Goal: Information Seeking & Learning: Compare options

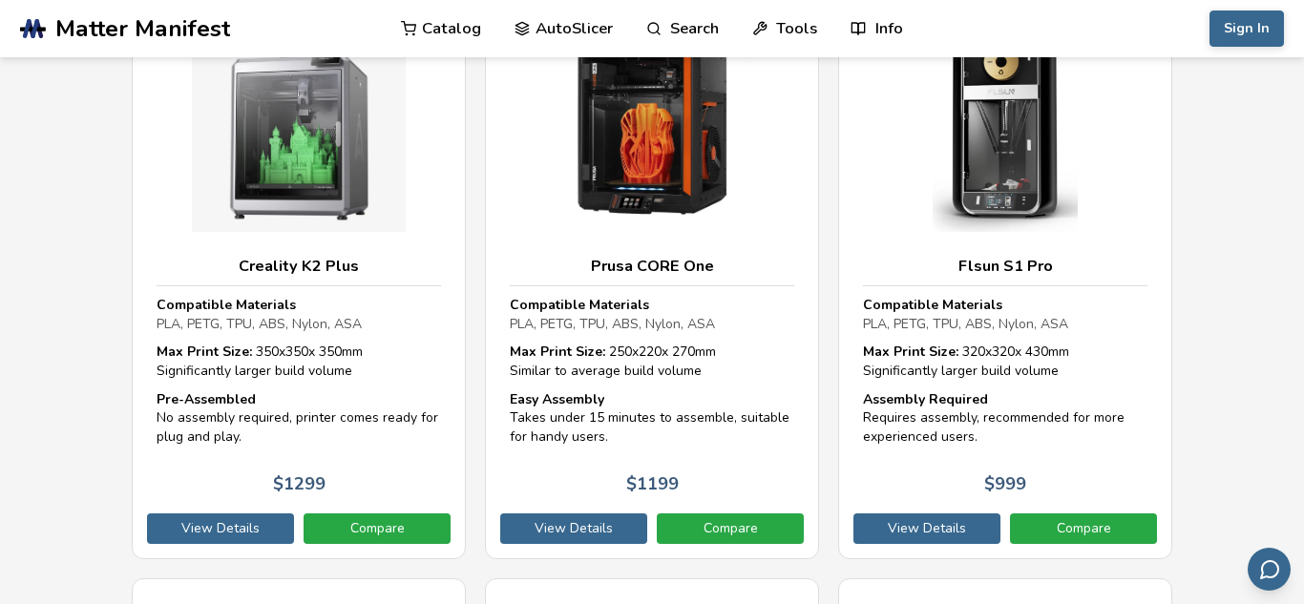
scroll to position [1757, 0]
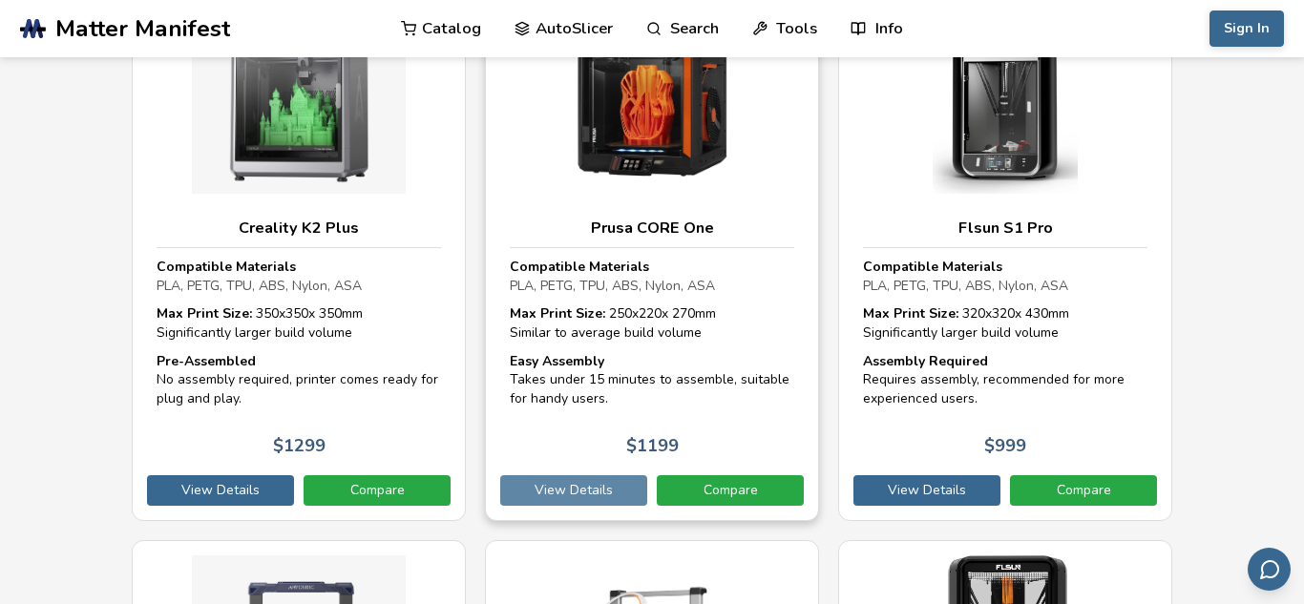
click at [592, 490] on link "View Details" at bounding box center [573, 491] width 147 height 31
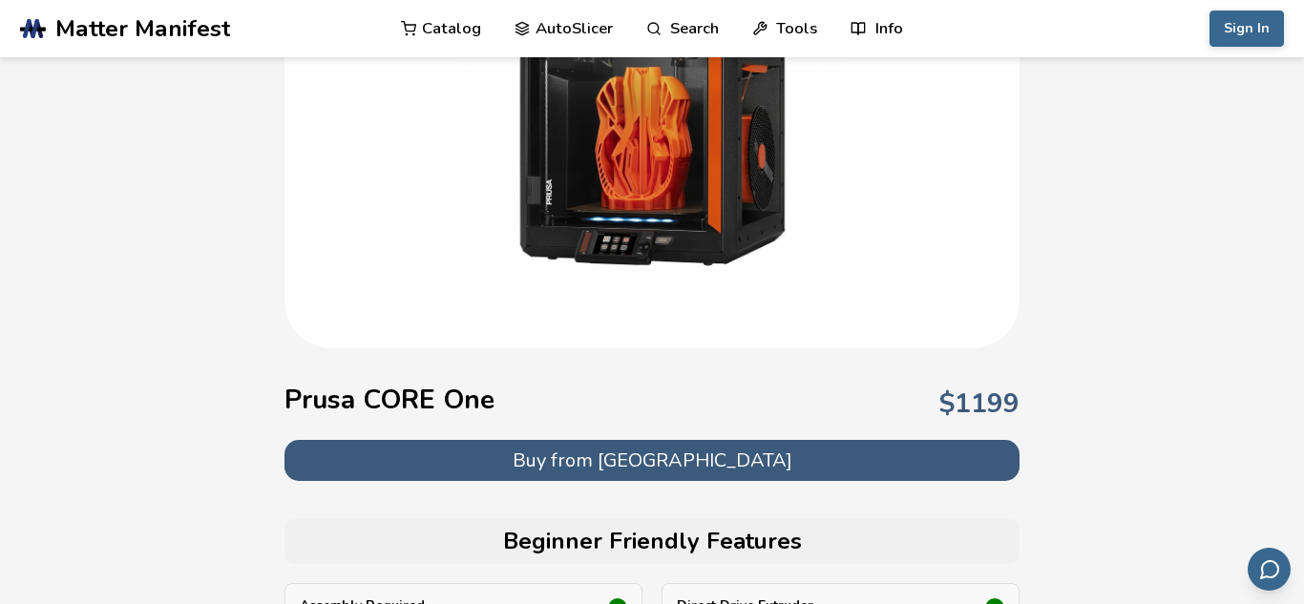
scroll to position [306, 0]
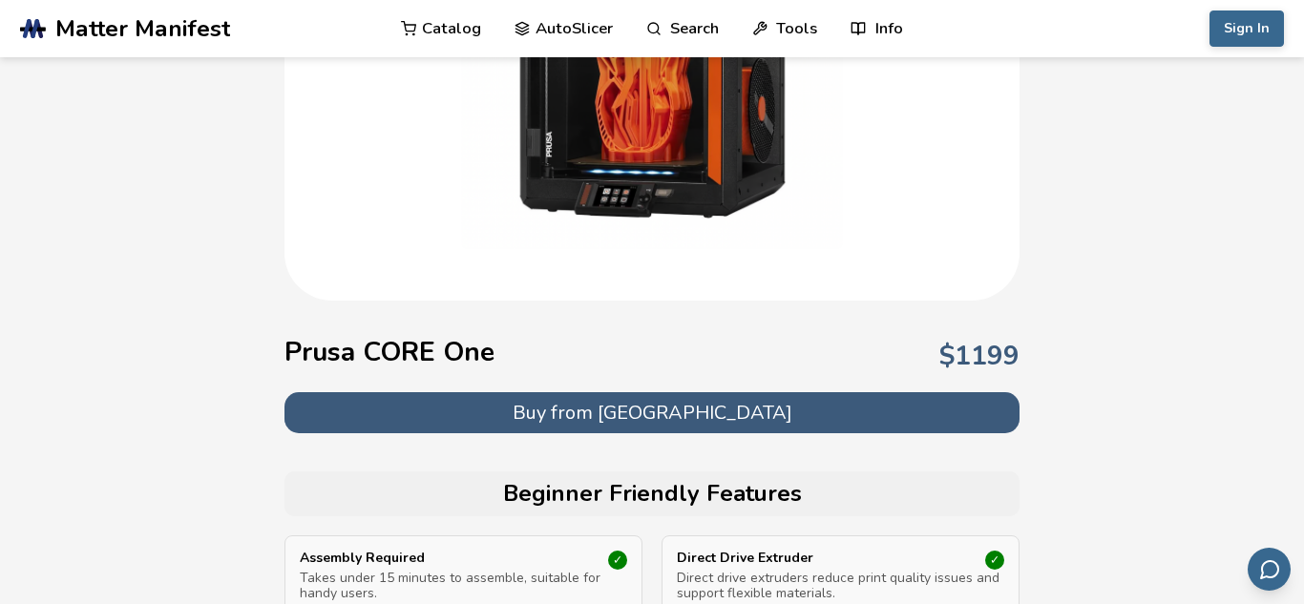
select select "**********"
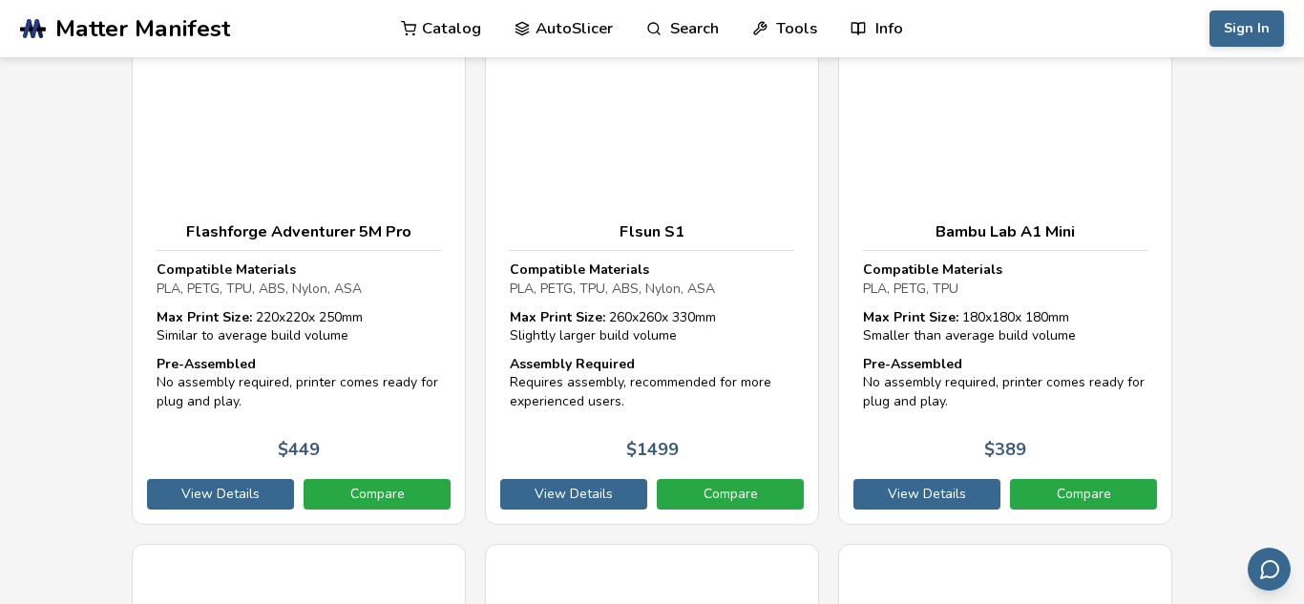
scroll to position [4049, 0]
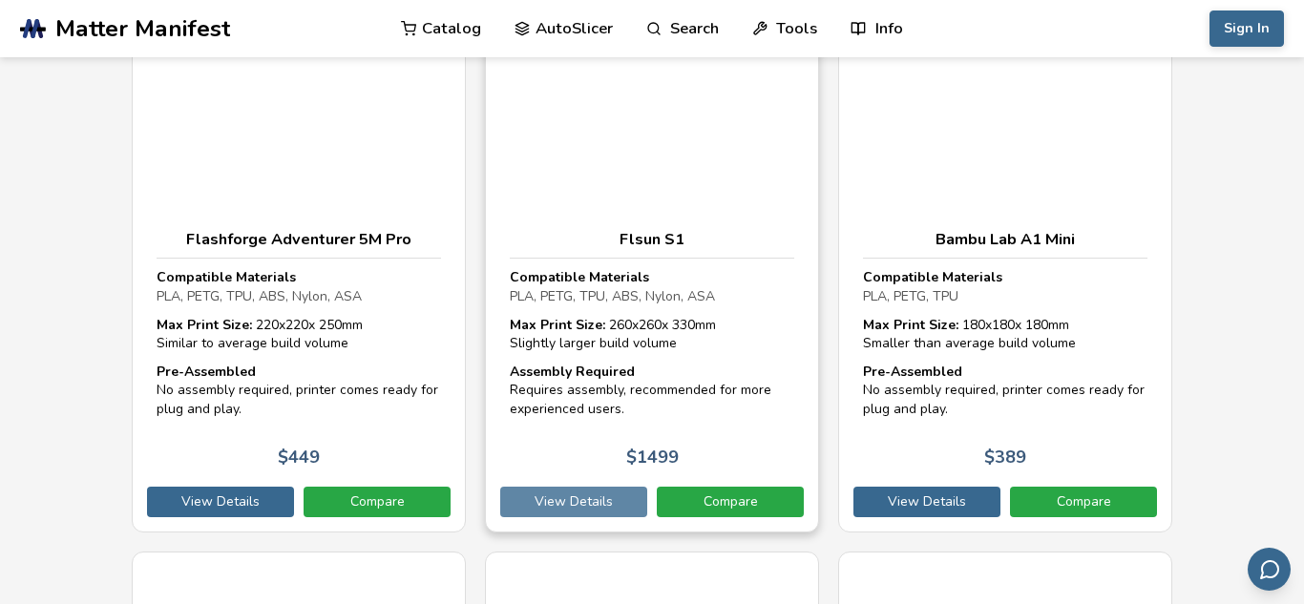
click at [614, 497] on link "View Details" at bounding box center [573, 502] width 147 height 31
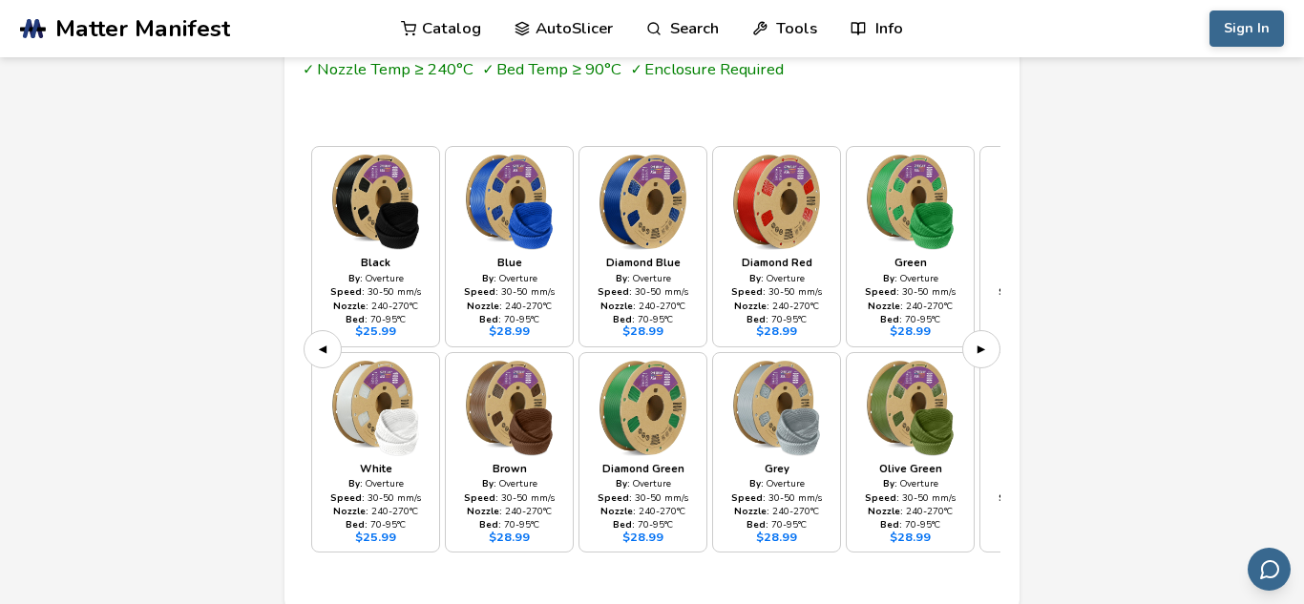
scroll to position [5604, 0]
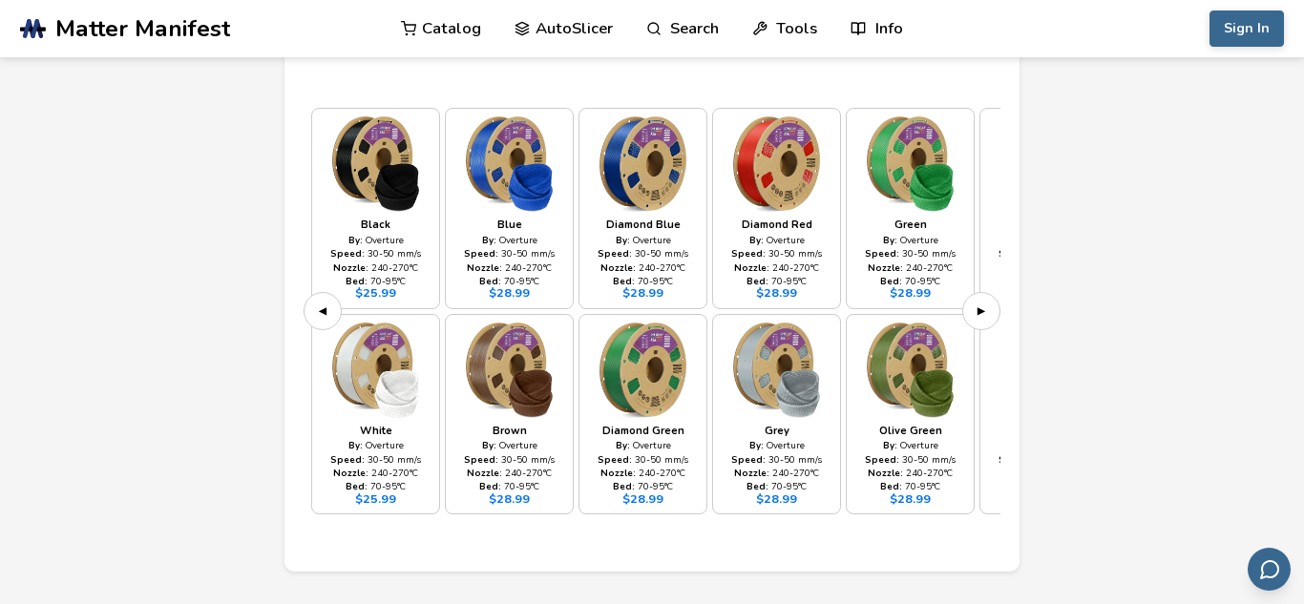
select select "**********"
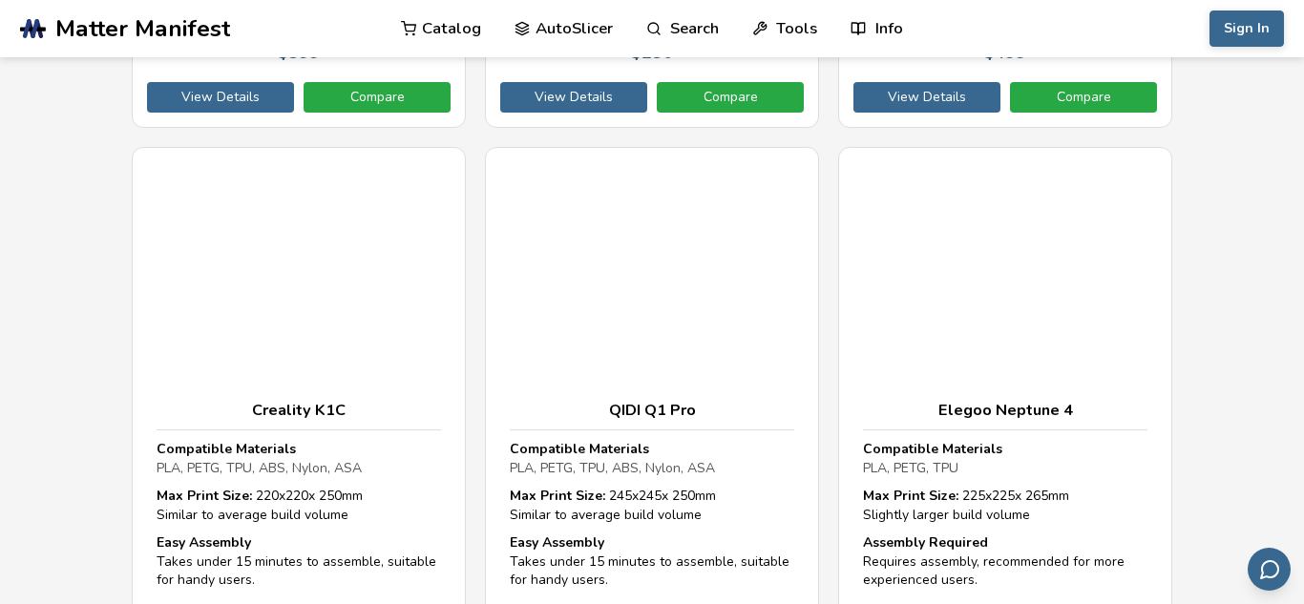
scroll to position [4049, 0]
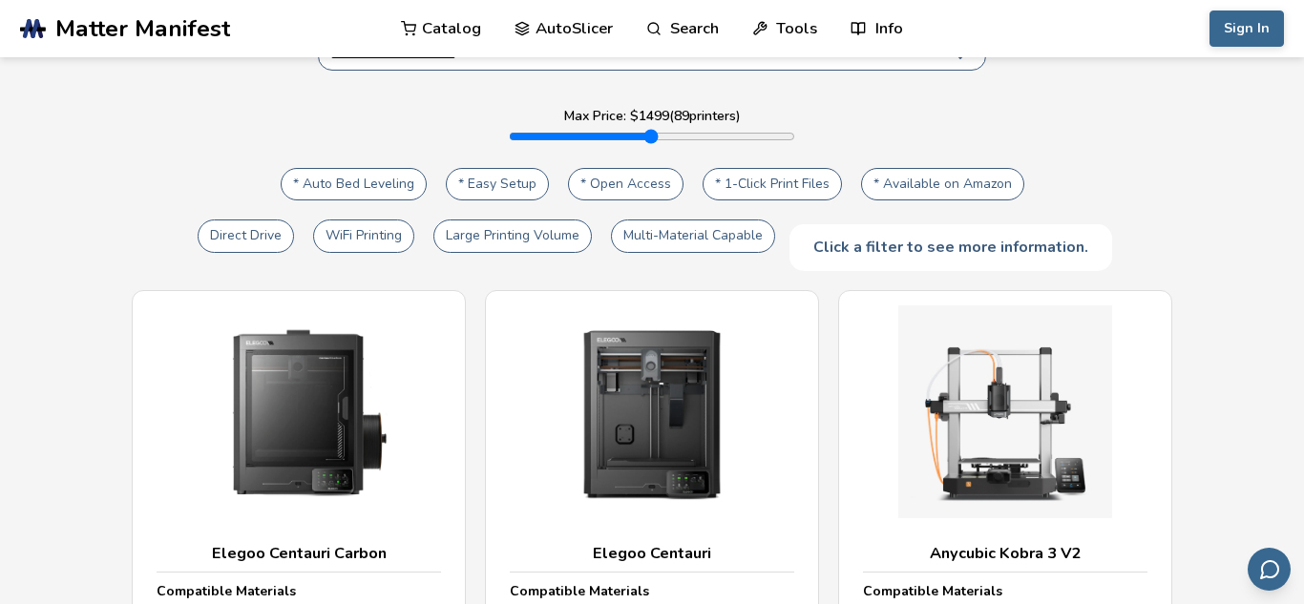
scroll to position [267, 0]
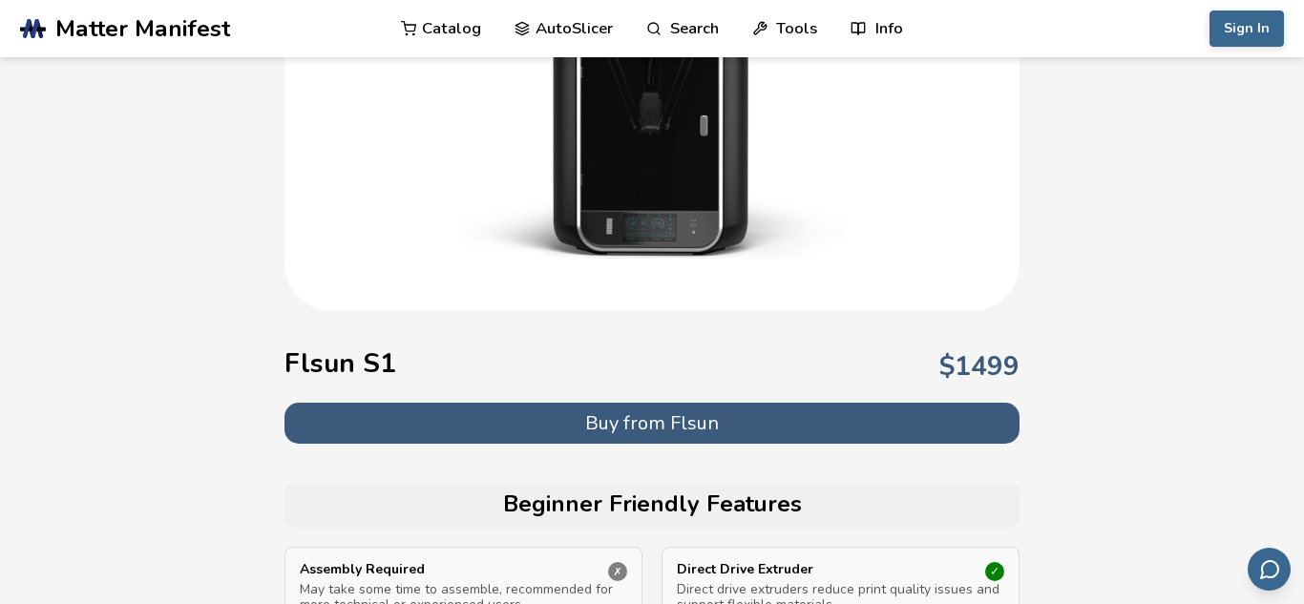
scroll to position [5795, 0]
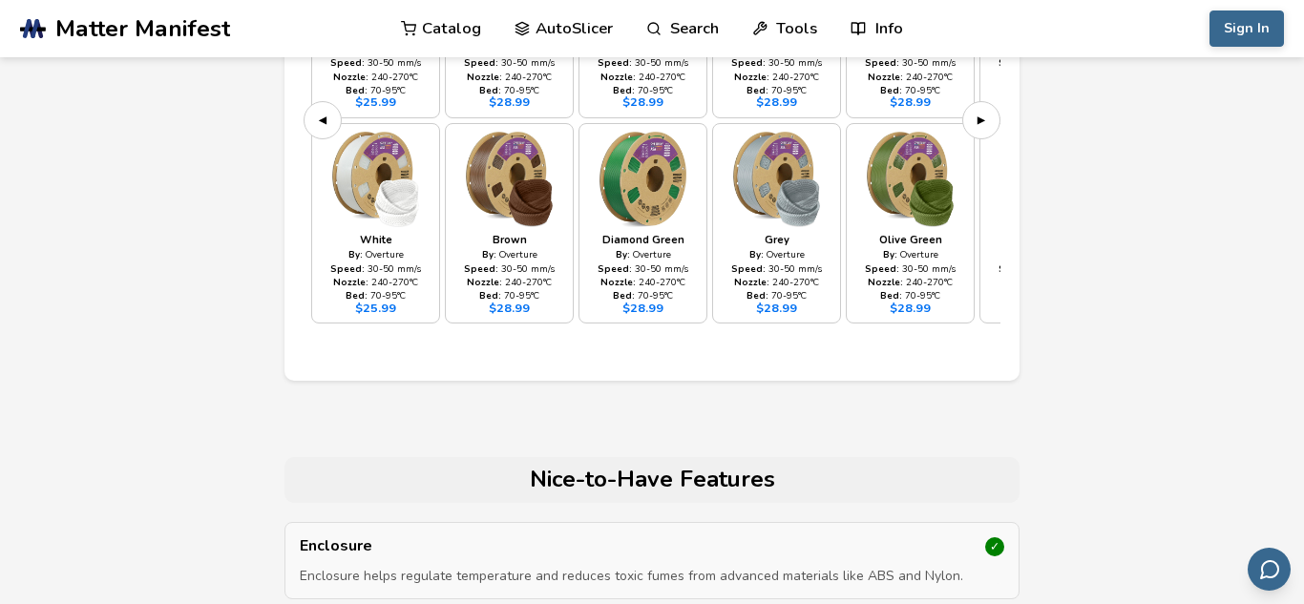
click at [796, 149] on img at bounding box center [777, 179] width 112 height 95
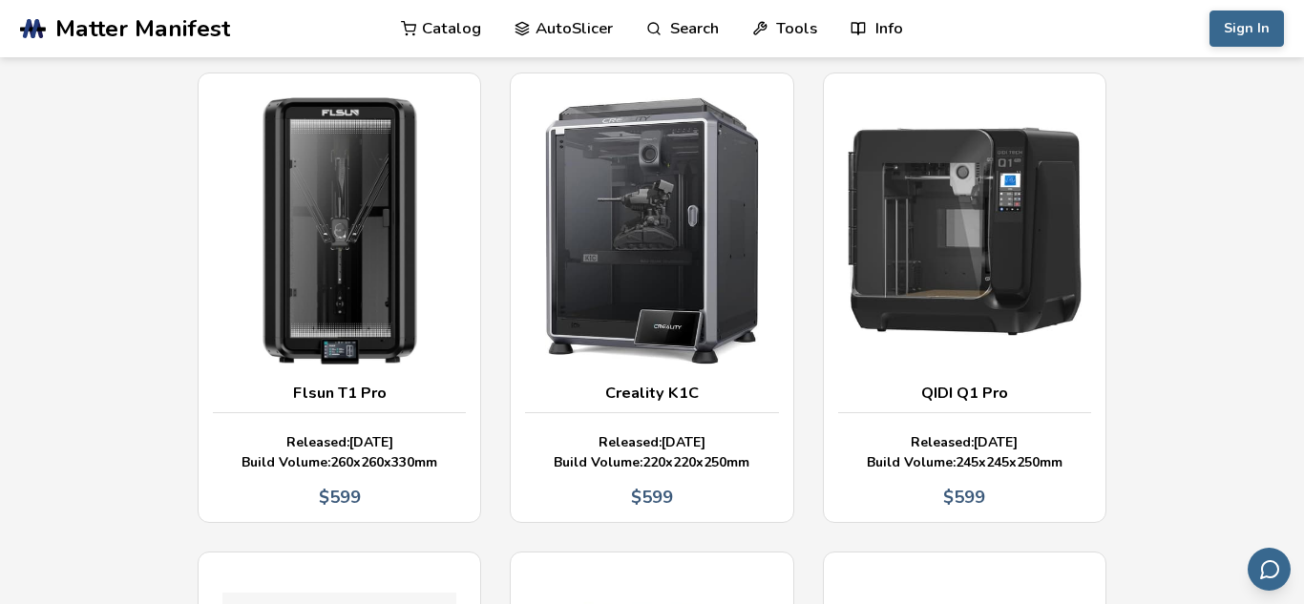
scroll to position [3012, 0]
